Goal: Information Seeking & Learning: Check status

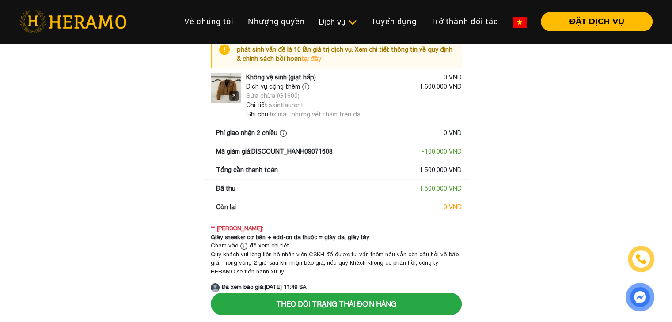
scroll to position [33, 0]
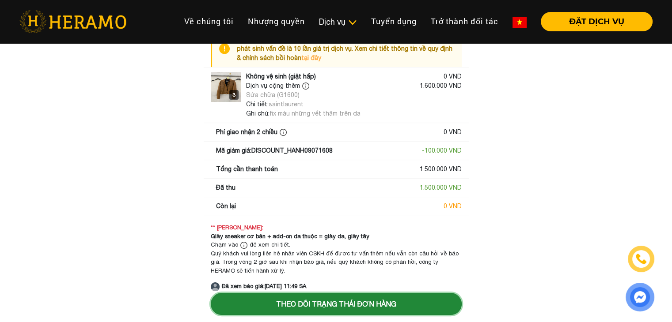
click at [329, 302] on button "Theo dõi trạng thái đơn hàng" at bounding box center [336, 304] width 251 height 22
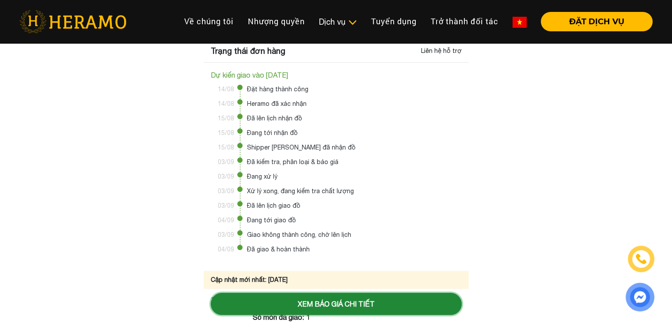
click at [346, 307] on button "Xem báo giá chi tiết" at bounding box center [336, 304] width 251 height 22
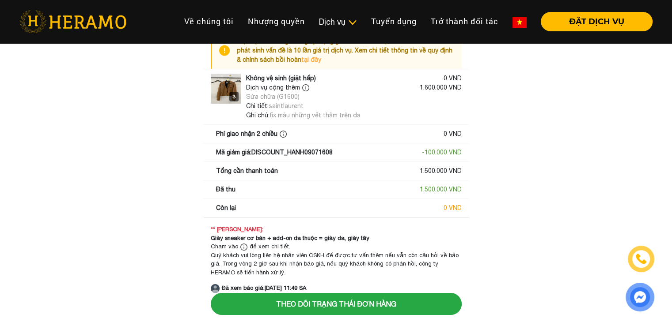
scroll to position [33, 0]
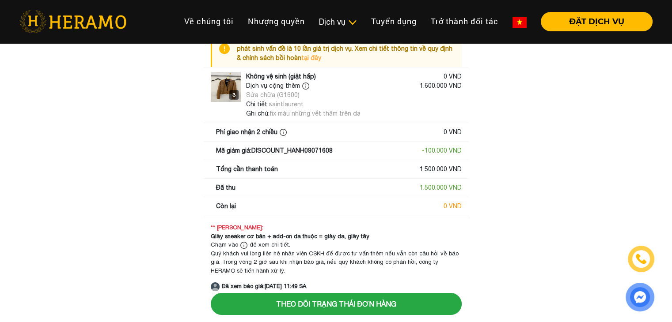
drag, startPoint x: 306, startPoint y: 154, endPoint x: 242, endPoint y: 154, distance: 63.6
click at [242, 154] on div "Mã giảm giá: DISCOUNT_HANH09071608" at bounding box center [274, 150] width 117 height 9
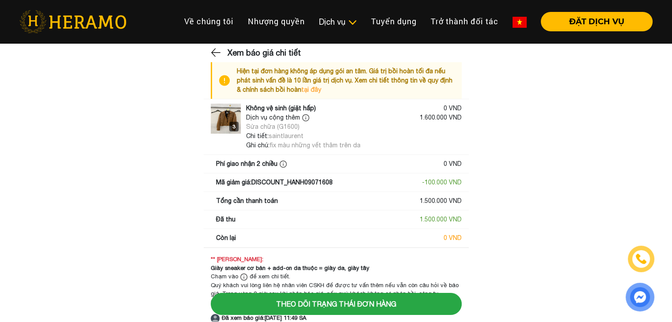
scroll to position [0, 0]
click at [213, 50] on img at bounding box center [216, 53] width 11 height 13
